Goal: Transaction & Acquisition: Download file/media

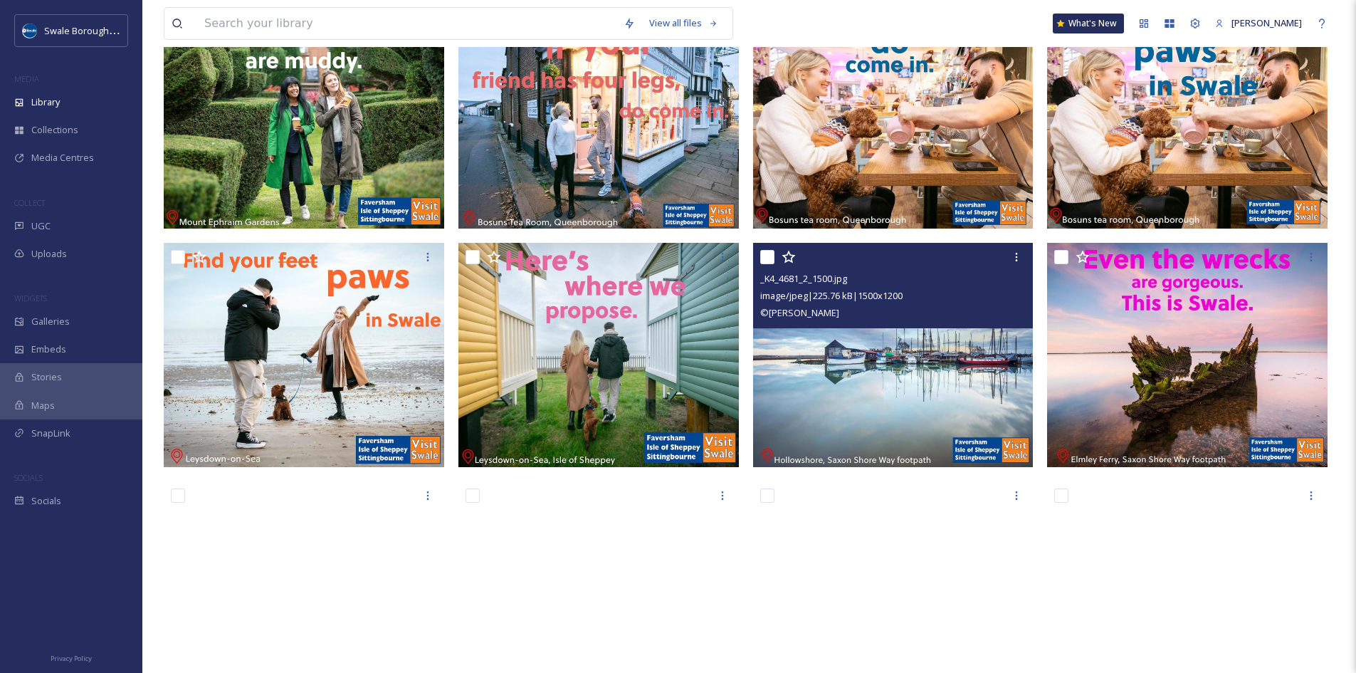
scroll to position [2349, 0]
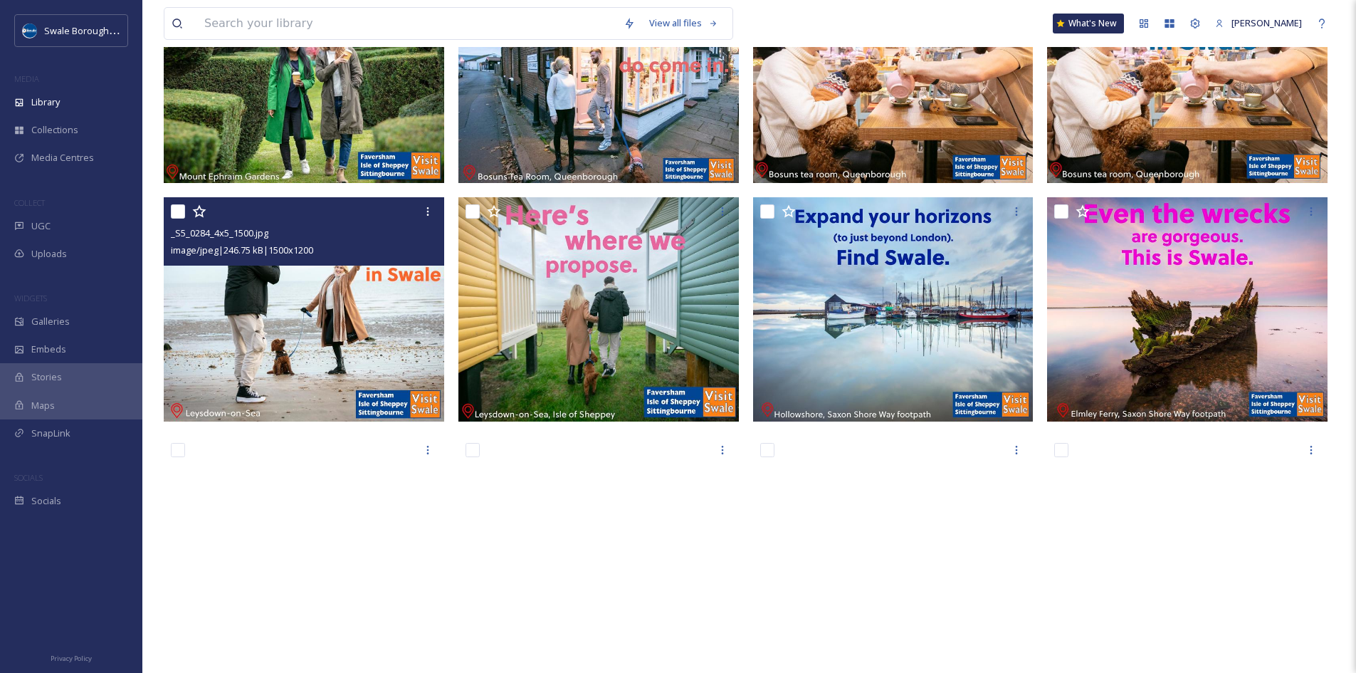
click at [303, 295] on img at bounding box center [304, 309] width 280 height 224
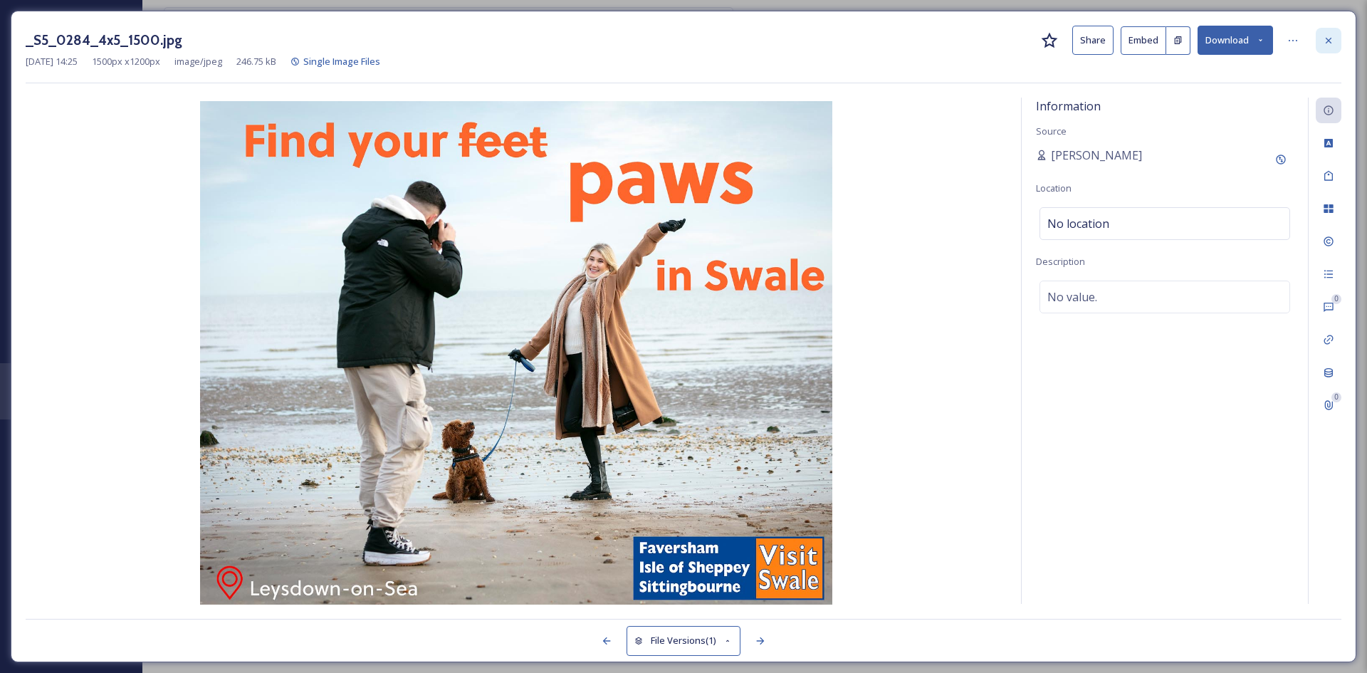
click at [1330, 36] on icon at bounding box center [1328, 40] width 11 height 11
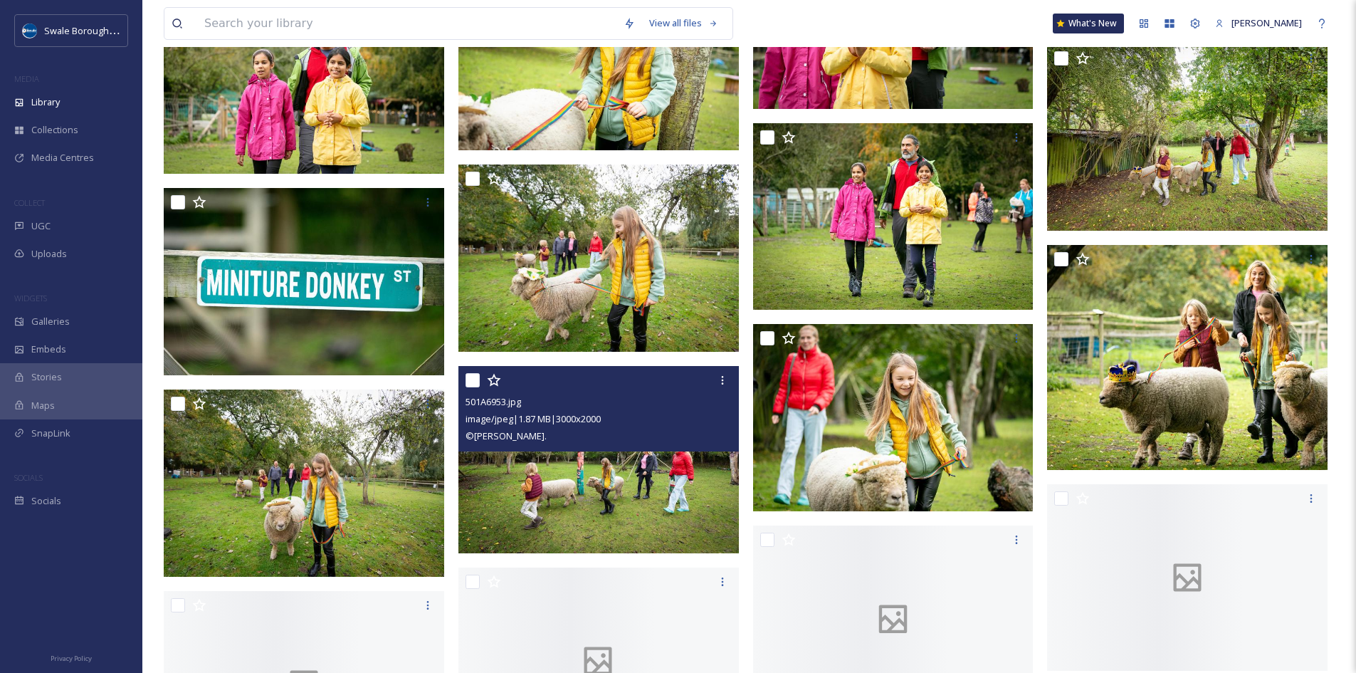
scroll to position [28807, 0]
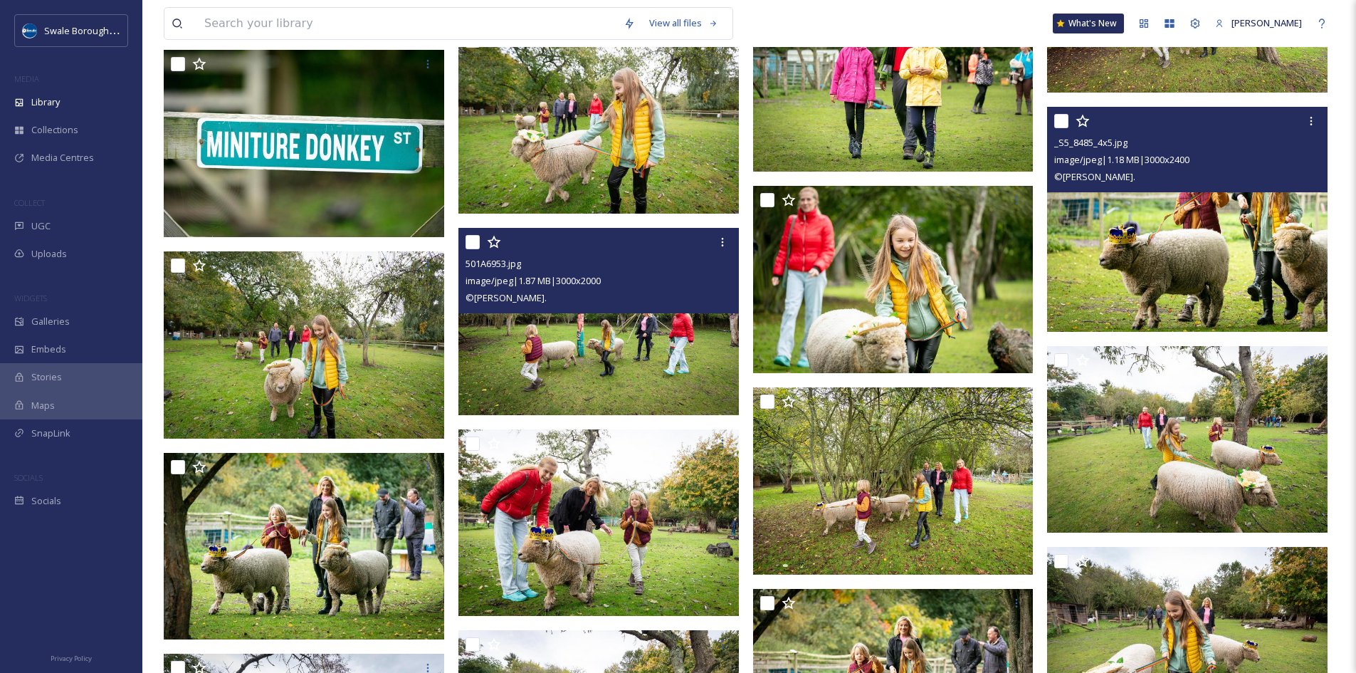
click at [1214, 272] on img at bounding box center [1187, 219] width 280 height 224
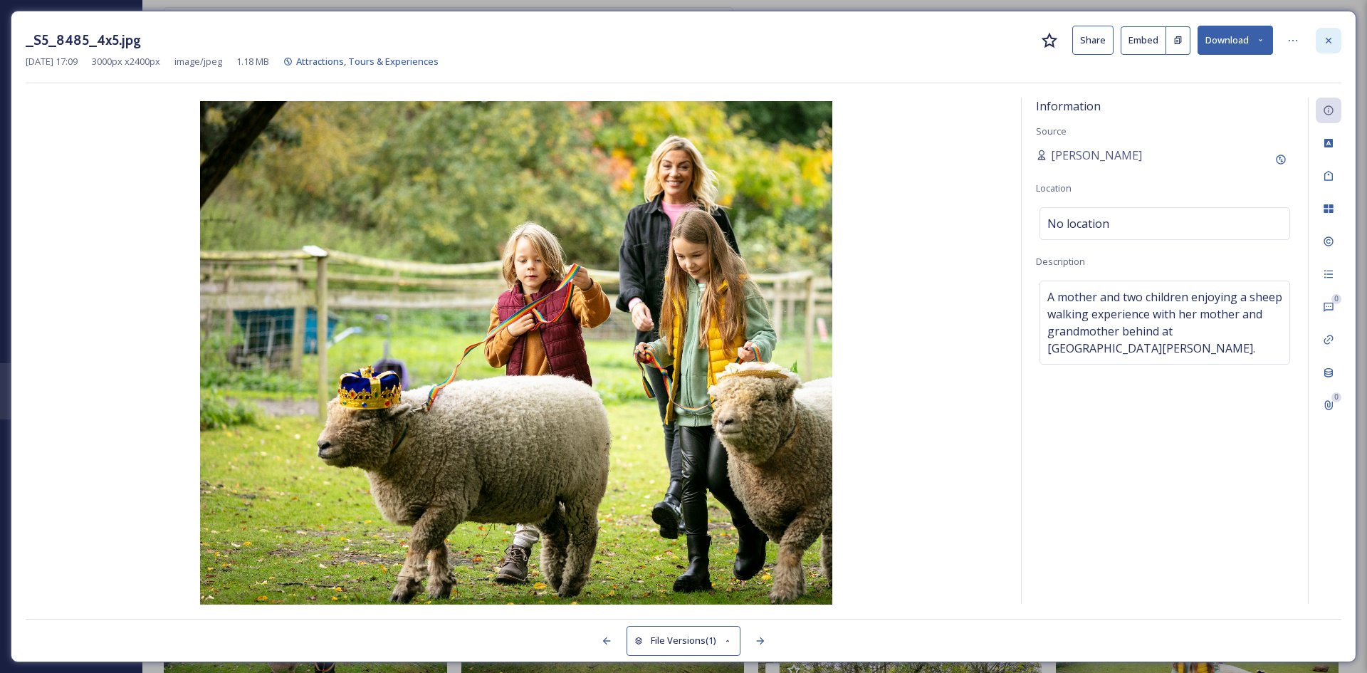
click at [1333, 43] on icon at bounding box center [1328, 40] width 11 height 11
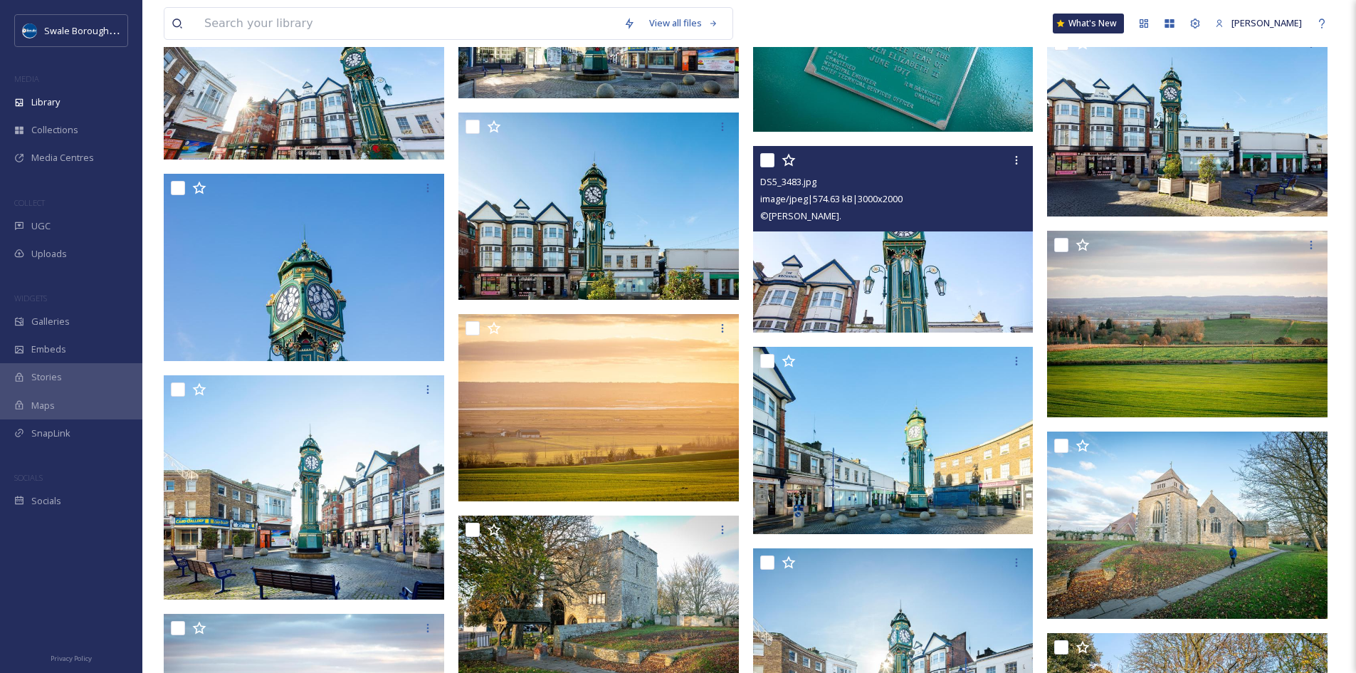
scroll to position [55714, 0]
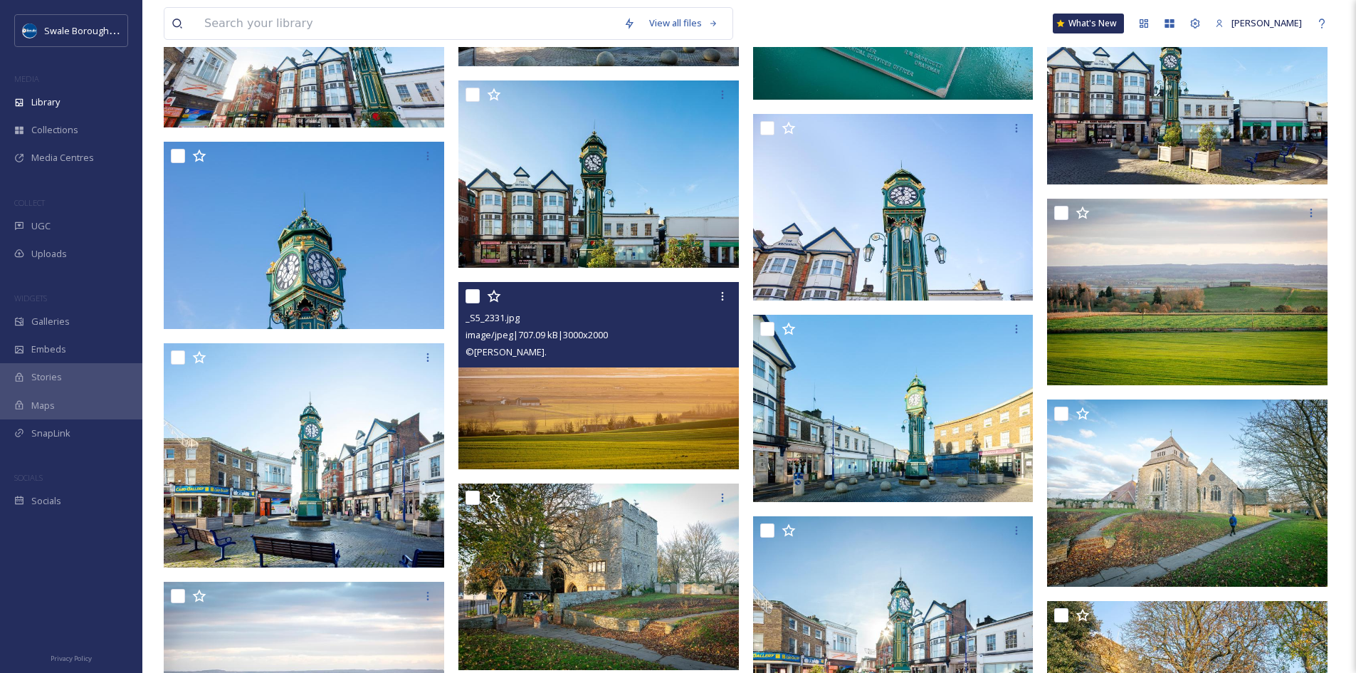
click at [666, 409] on img at bounding box center [598, 375] width 280 height 187
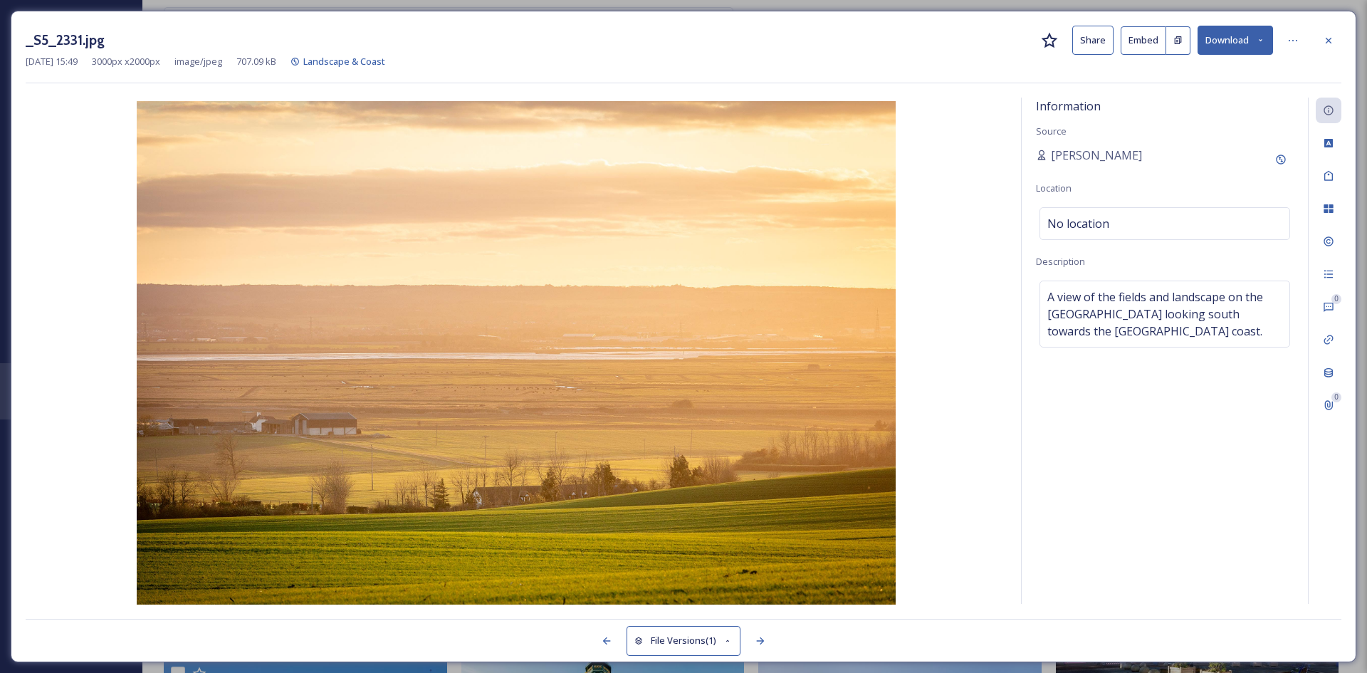
click at [1265, 44] on button "Download" at bounding box center [1234, 40] width 75 height 29
click at [1218, 101] on span "Download Large (2000 x 1333)" at bounding box center [1192, 101] width 125 height 14
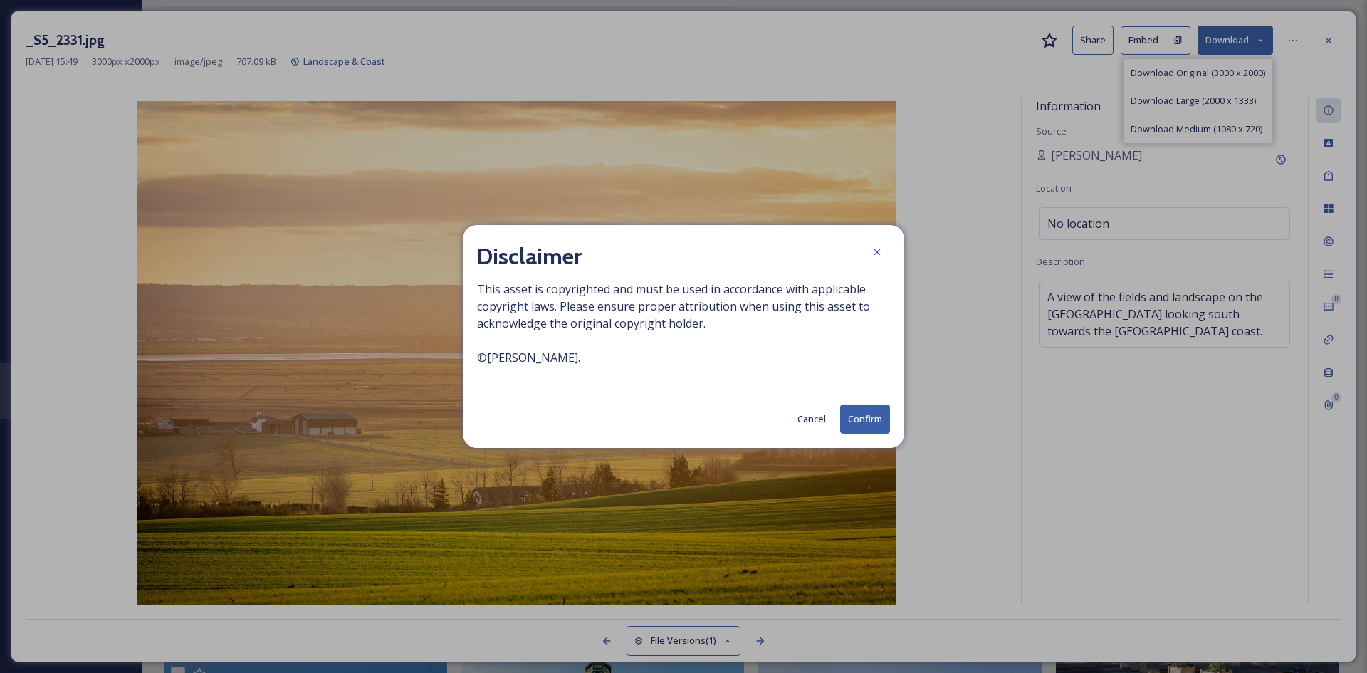
click at [863, 419] on button "Confirm" at bounding box center [865, 418] width 50 height 29
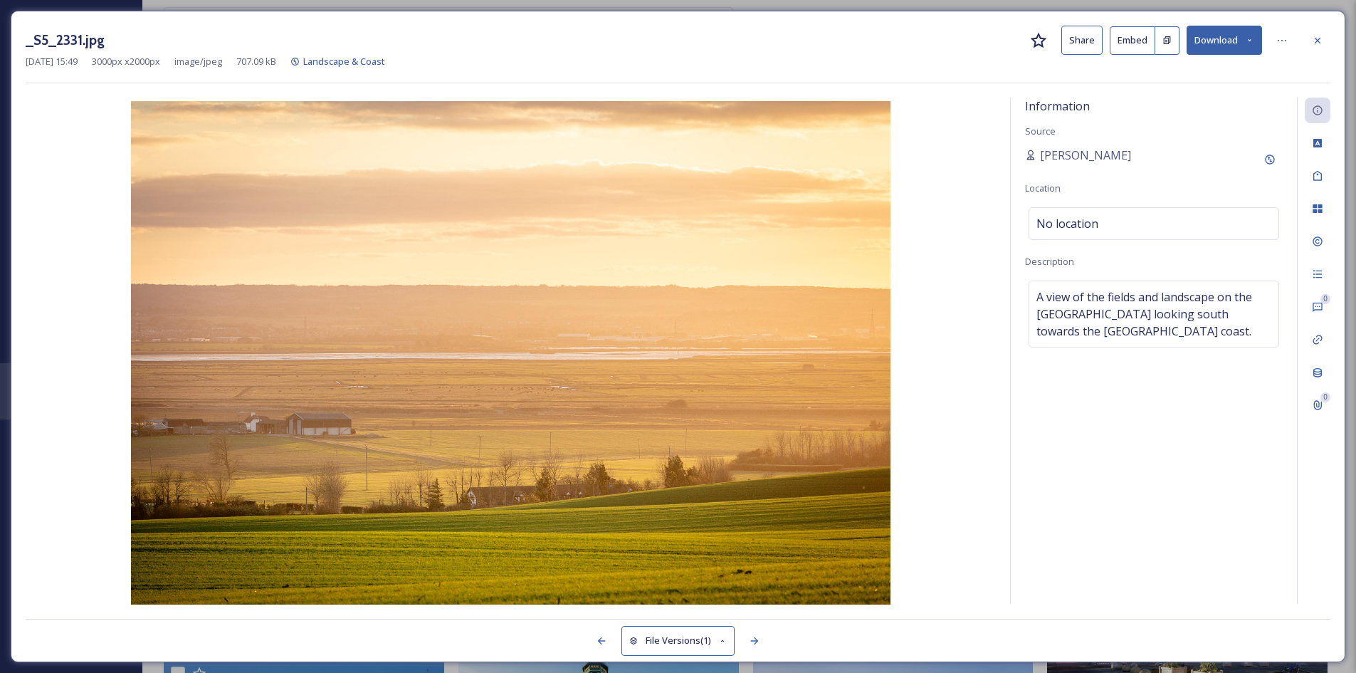
click at [1321, 41] on icon at bounding box center [1317, 40] width 11 height 11
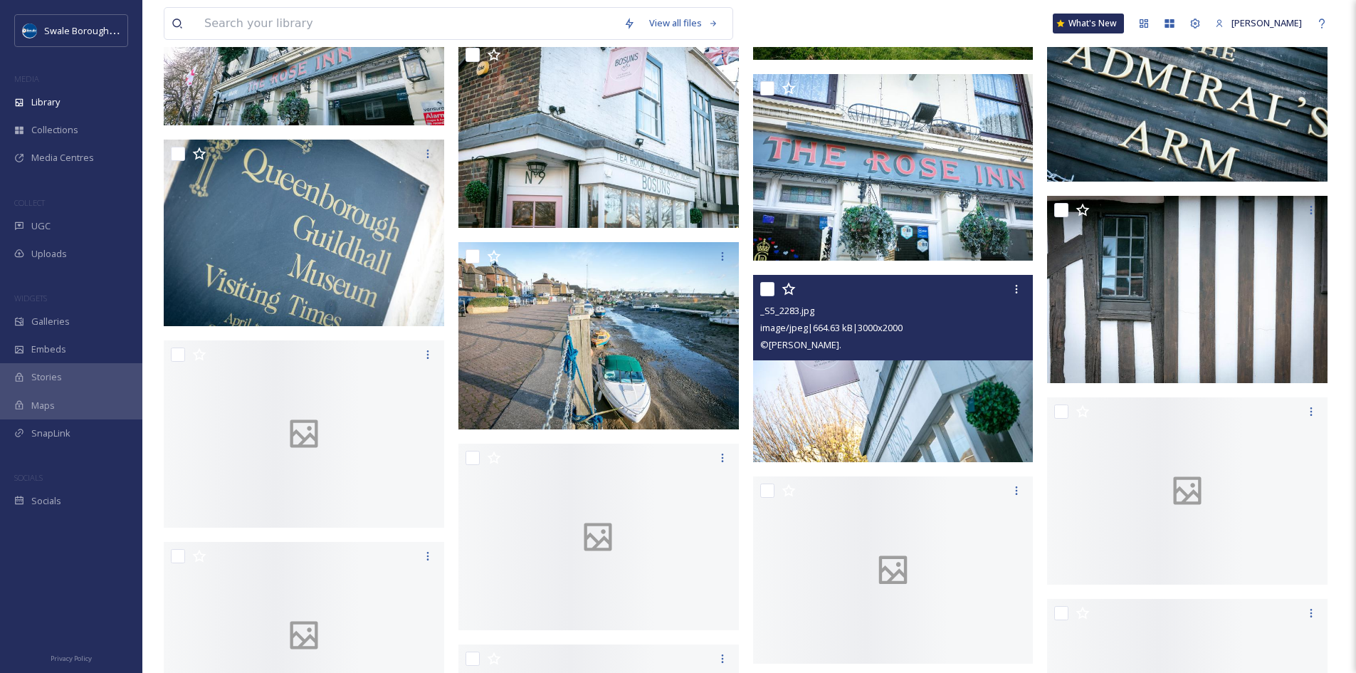
scroll to position [57636, 0]
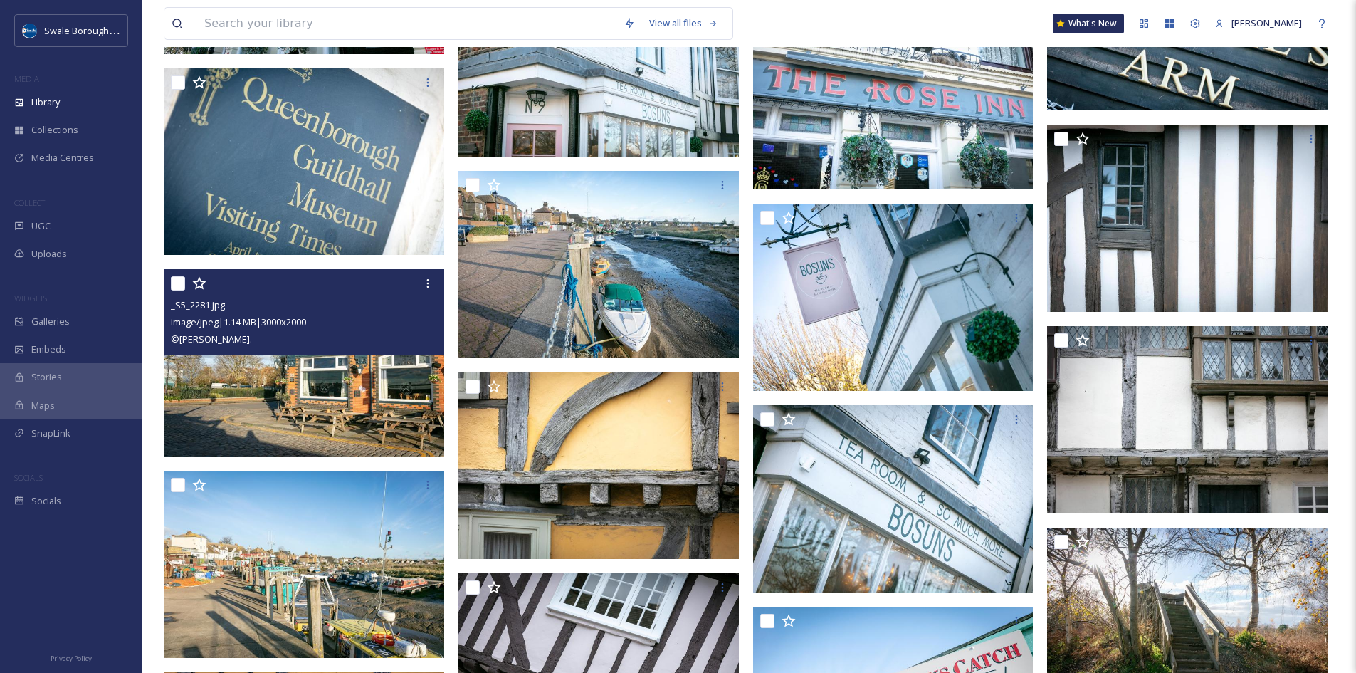
click at [350, 393] on img at bounding box center [304, 362] width 280 height 187
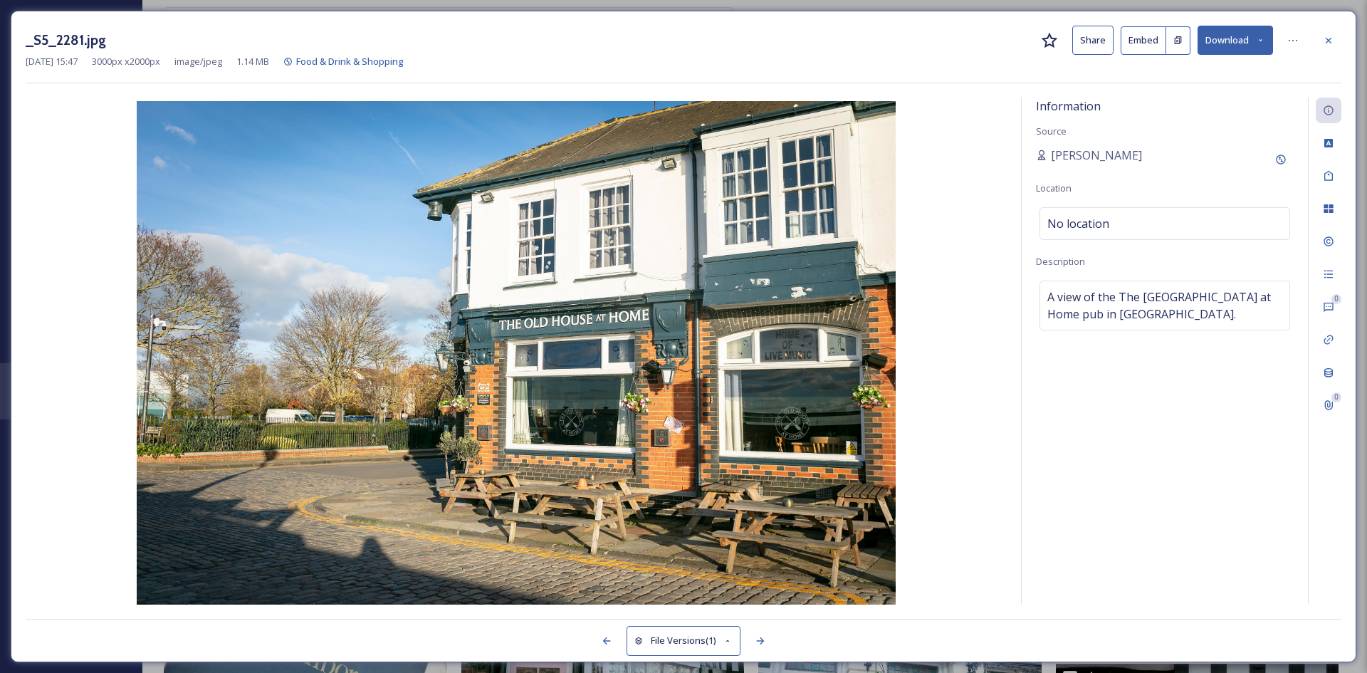
click at [1333, 44] on icon at bounding box center [1328, 40] width 11 height 11
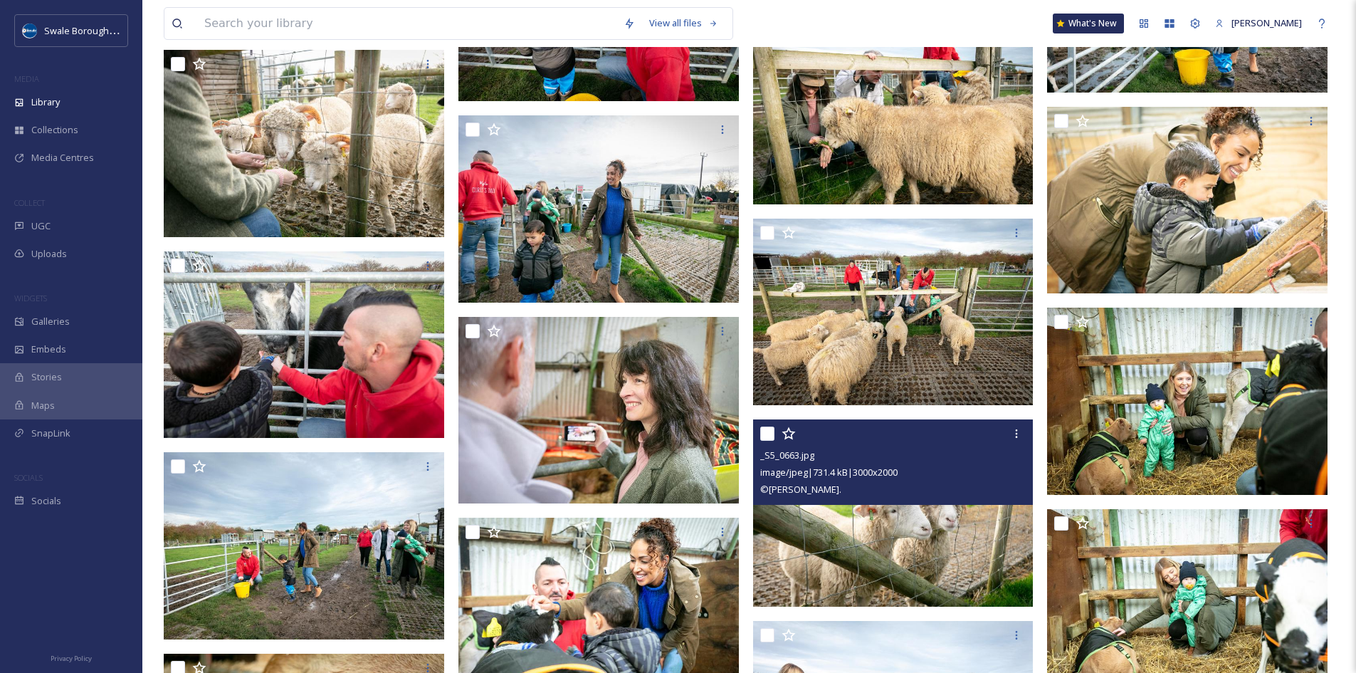
scroll to position [95862, 0]
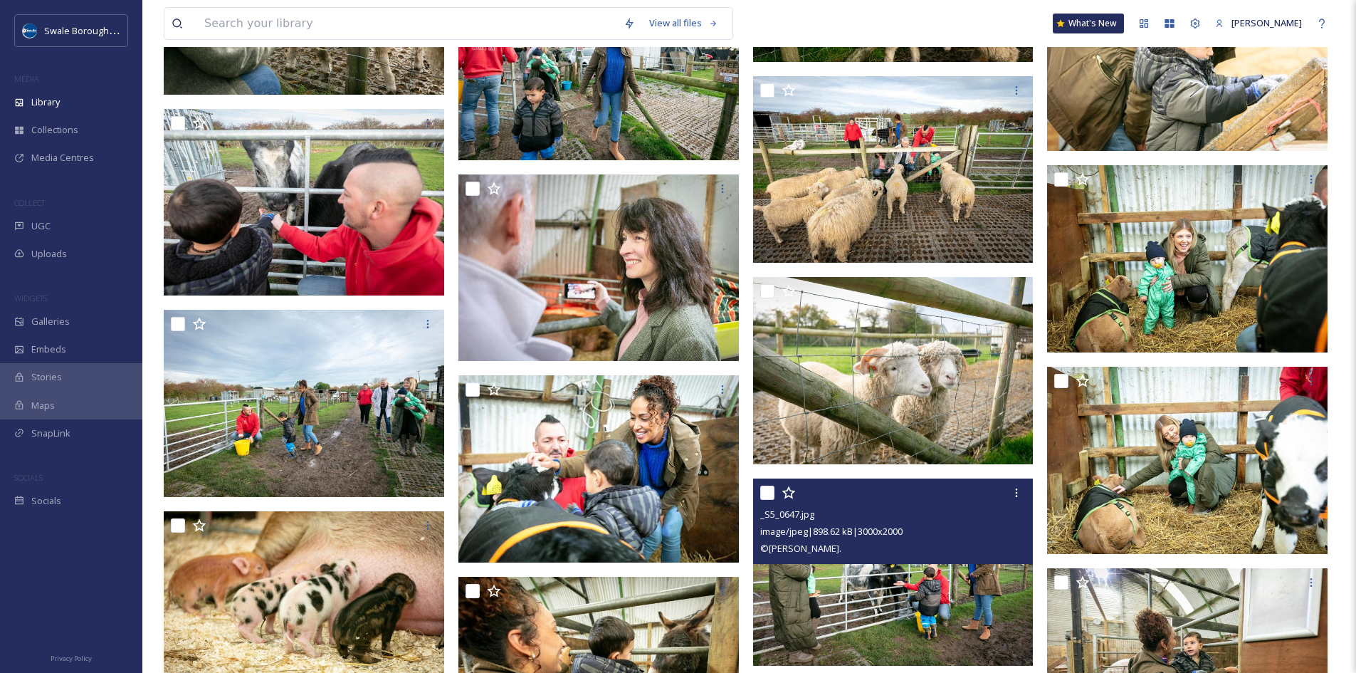
click at [353, 511] on img at bounding box center [304, 604] width 280 height 187
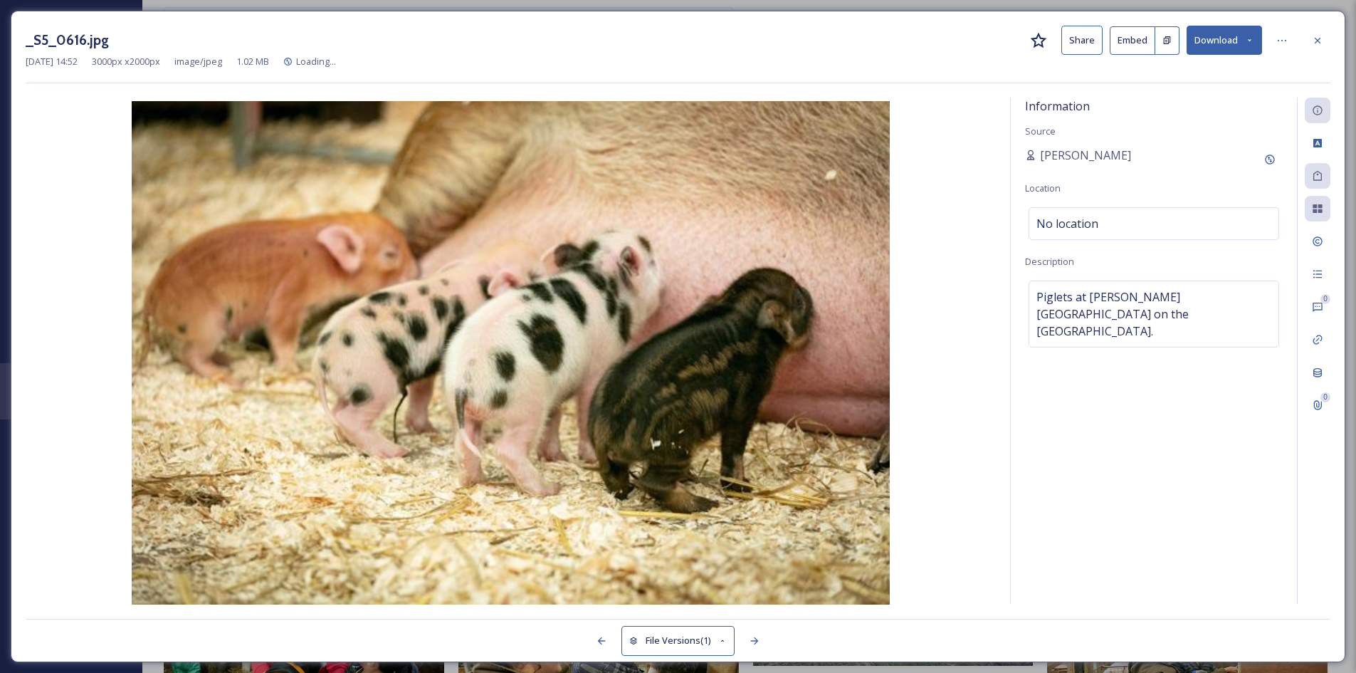
scroll to position [96005, 0]
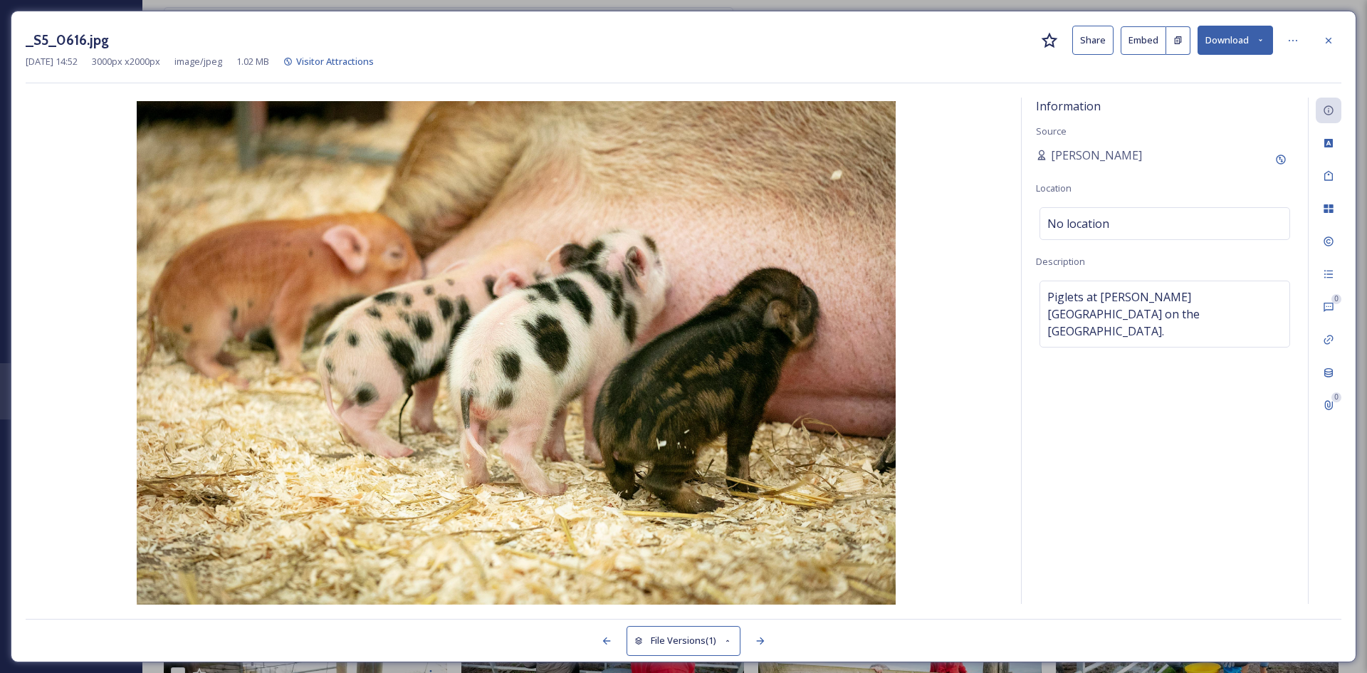
click at [1327, 38] on icon at bounding box center [1328, 40] width 11 height 11
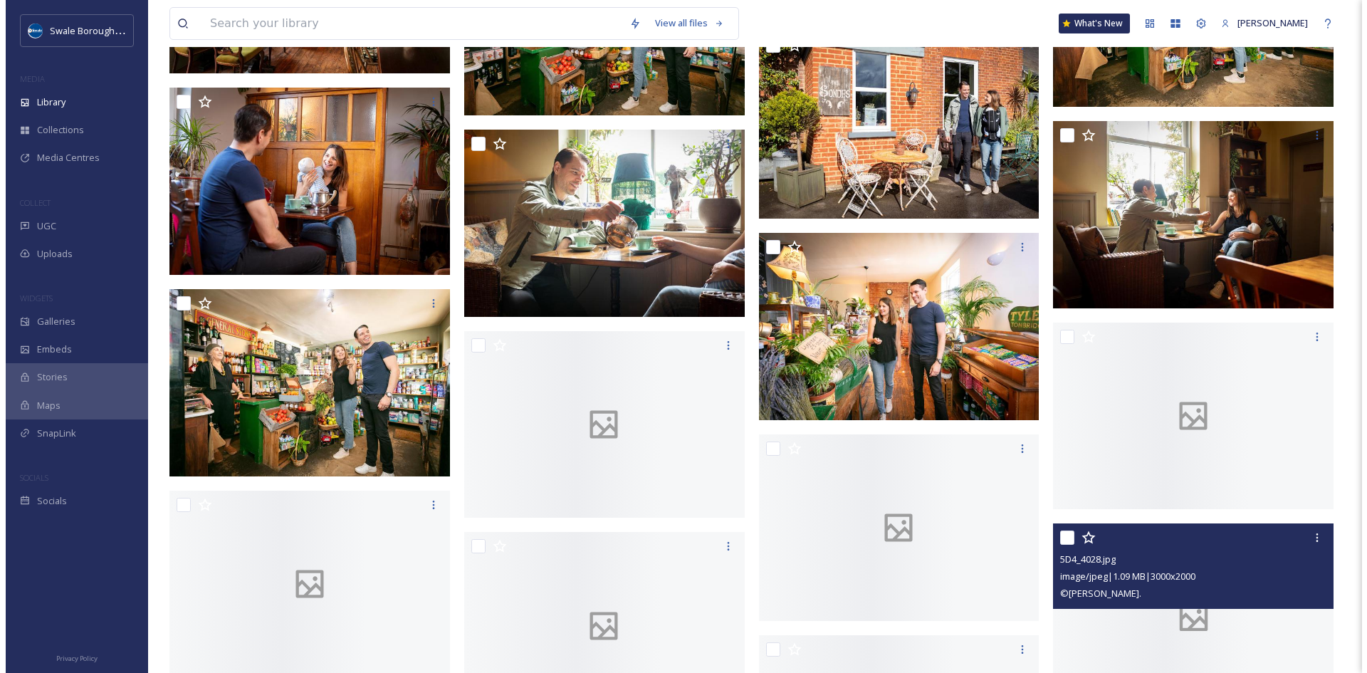
scroll to position [104262, 0]
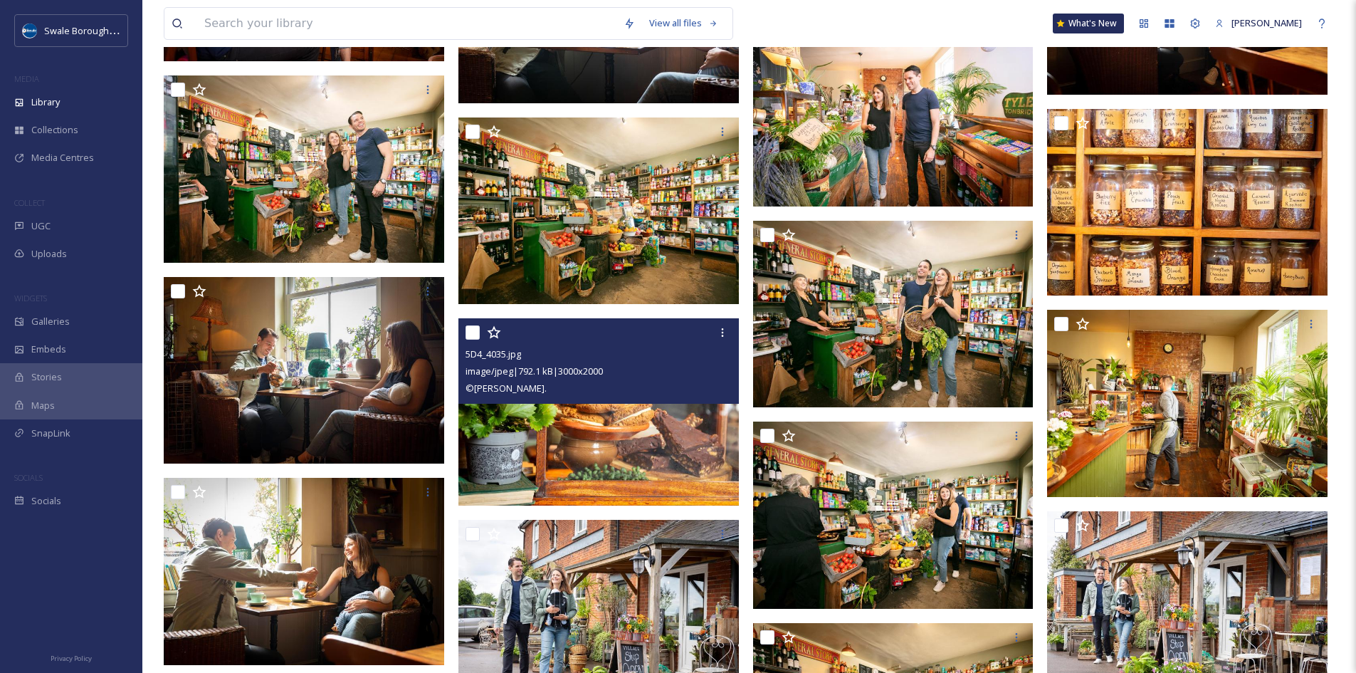
click at [614, 428] on img at bounding box center [598, 411] width 280 height 187
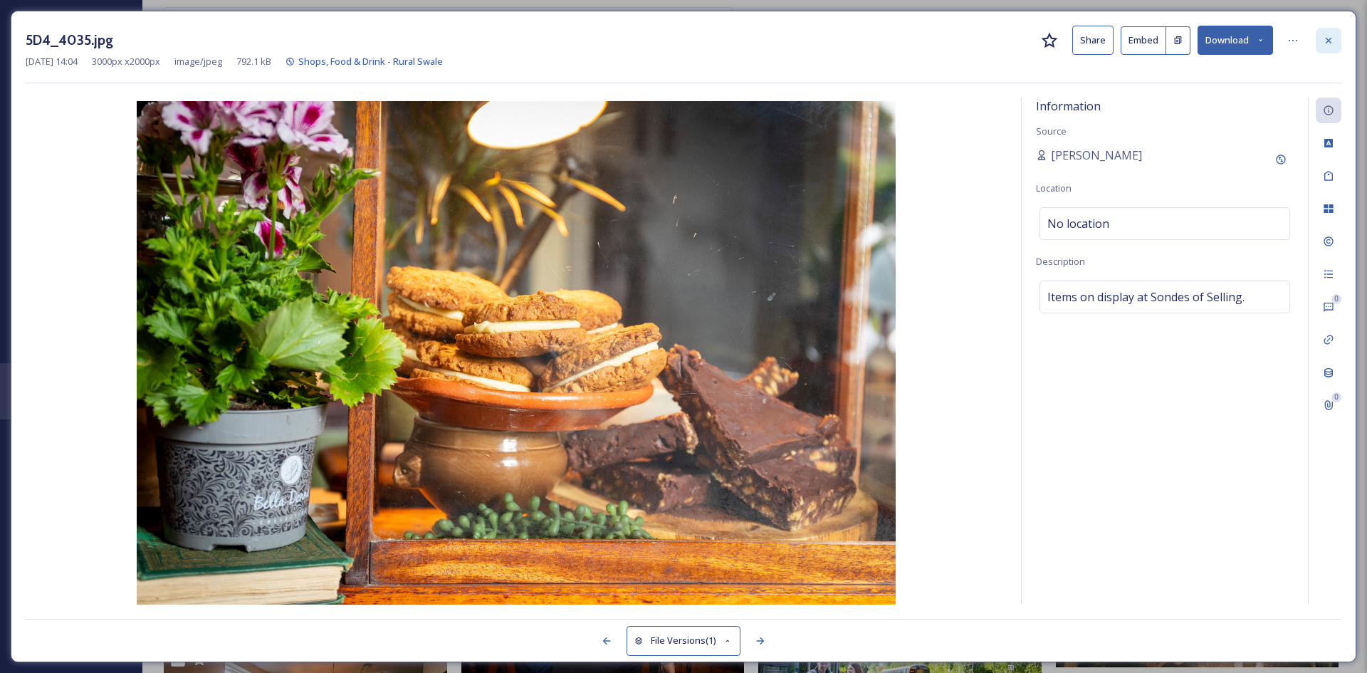
click at [1330, 38] on icon at bounding box center [1328, 40] width 11 height 11
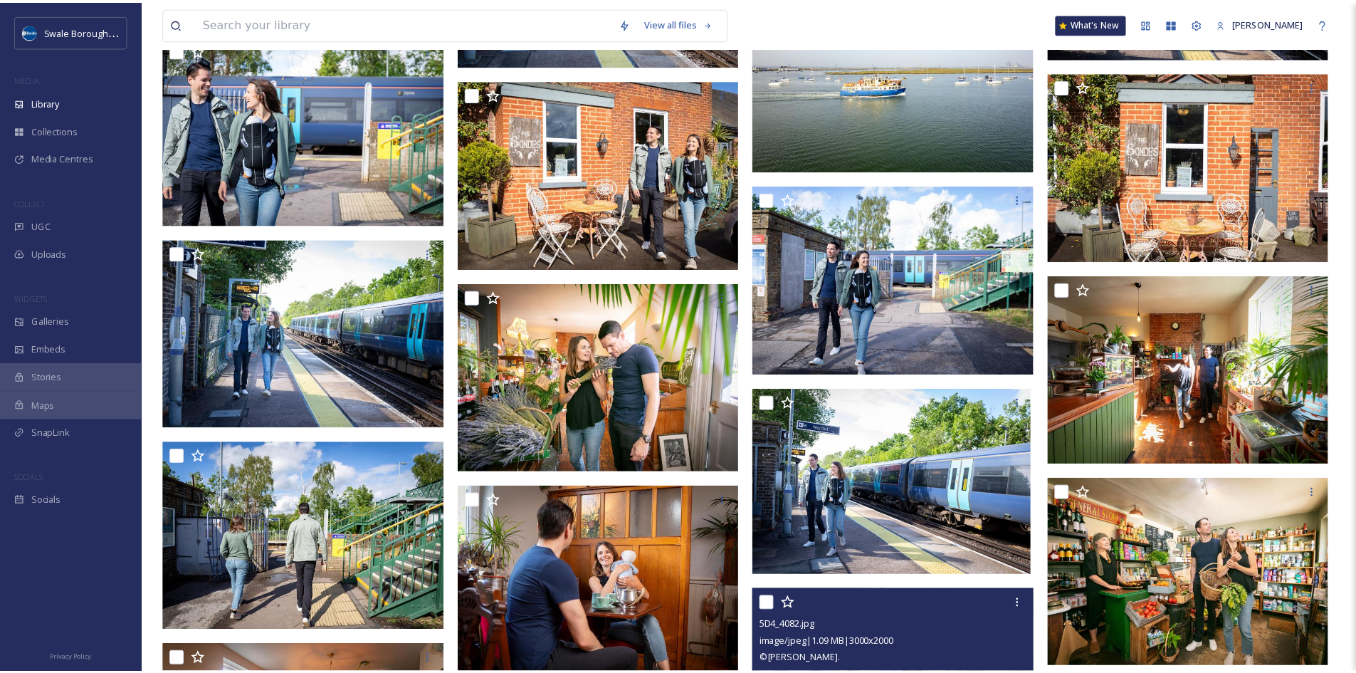
scroll to position [104618, 0]
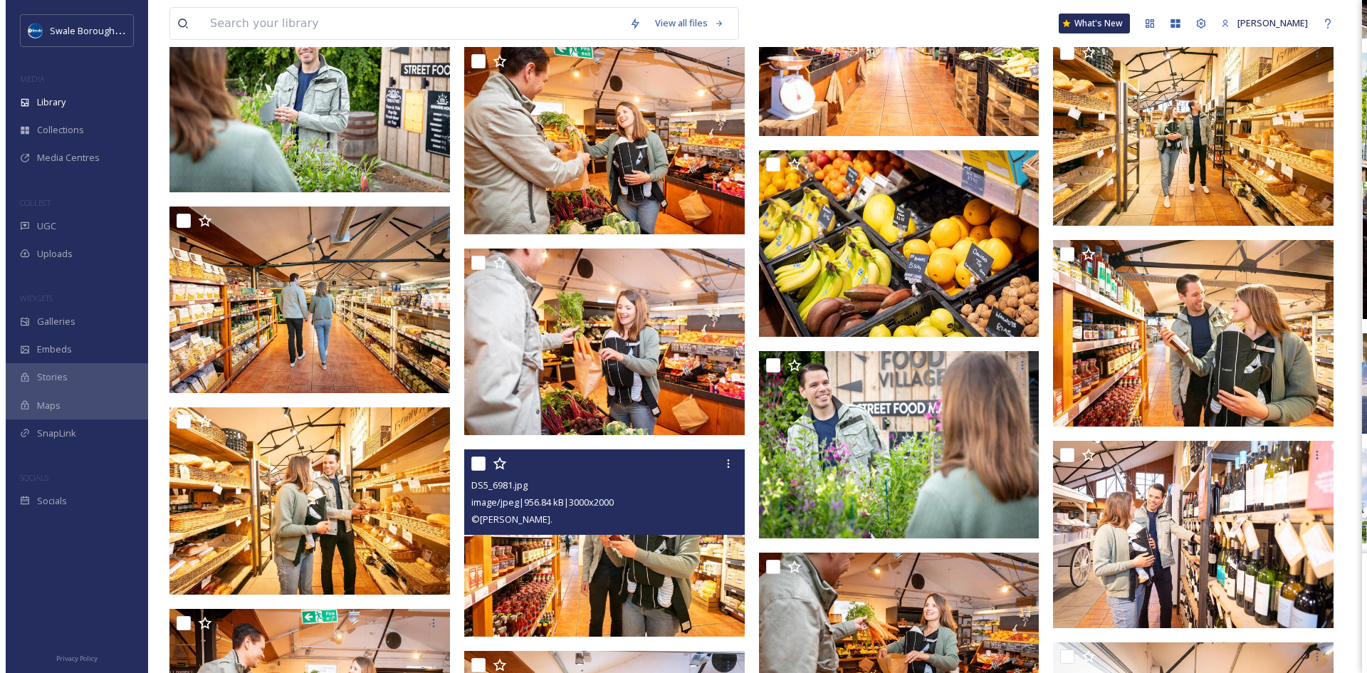
scroll to position [107181, 0]
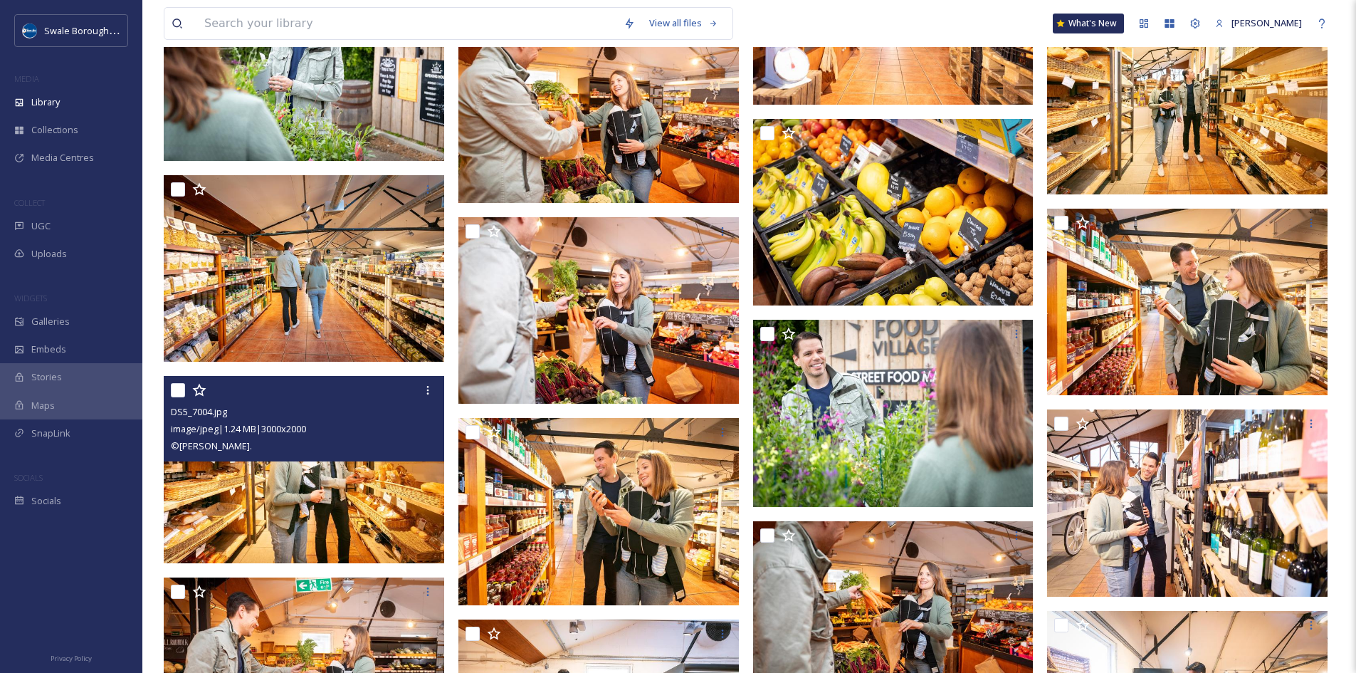
click at [220, 492] on img at bounding box center [304, 469] width 280 height 187
